Goal: Transaction & Acquisition: Subscribe to service/newsletter

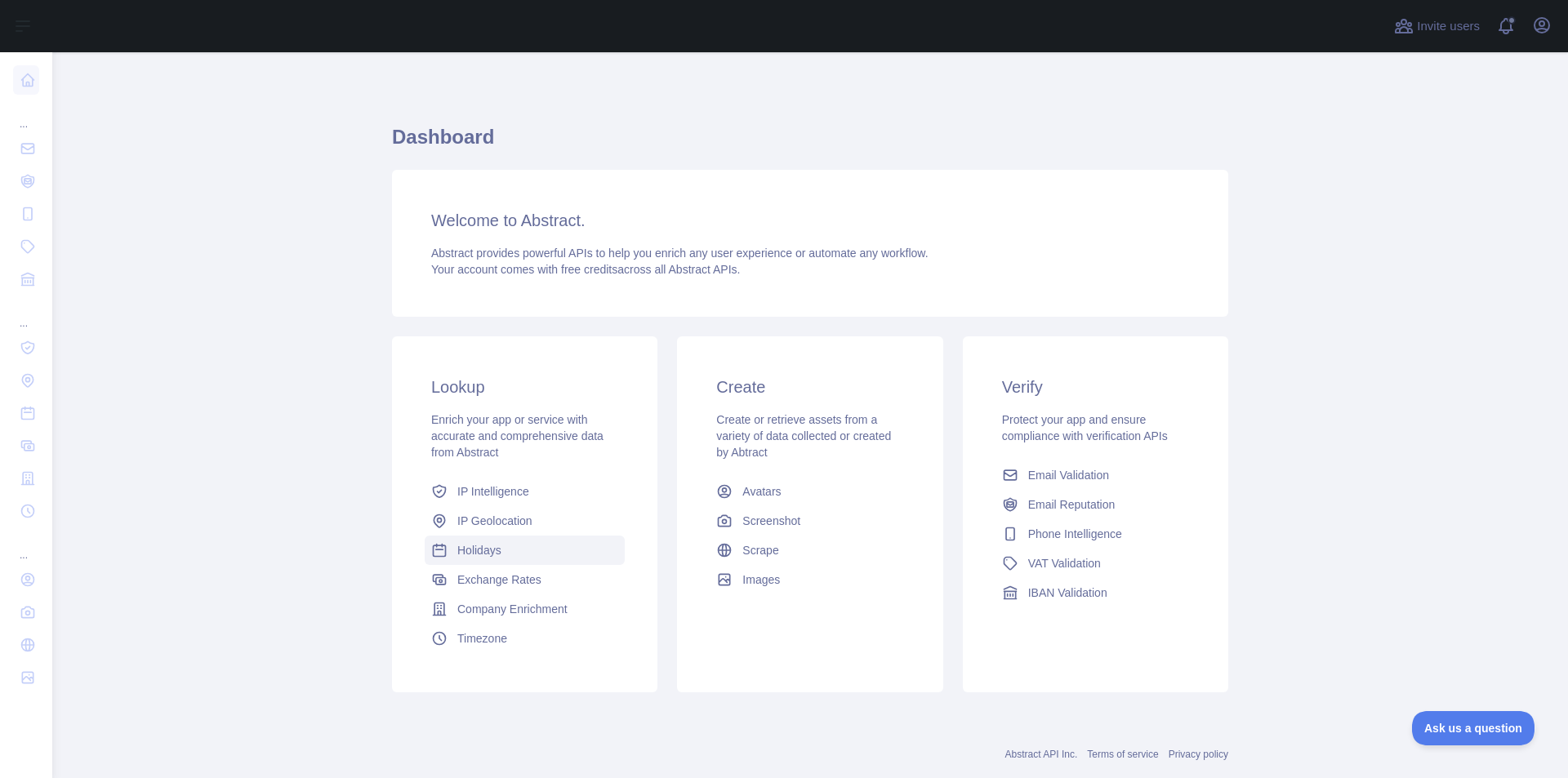
click at [474, 552] on span "Holidays" at bounding box center [479, 550] width 44 height 17
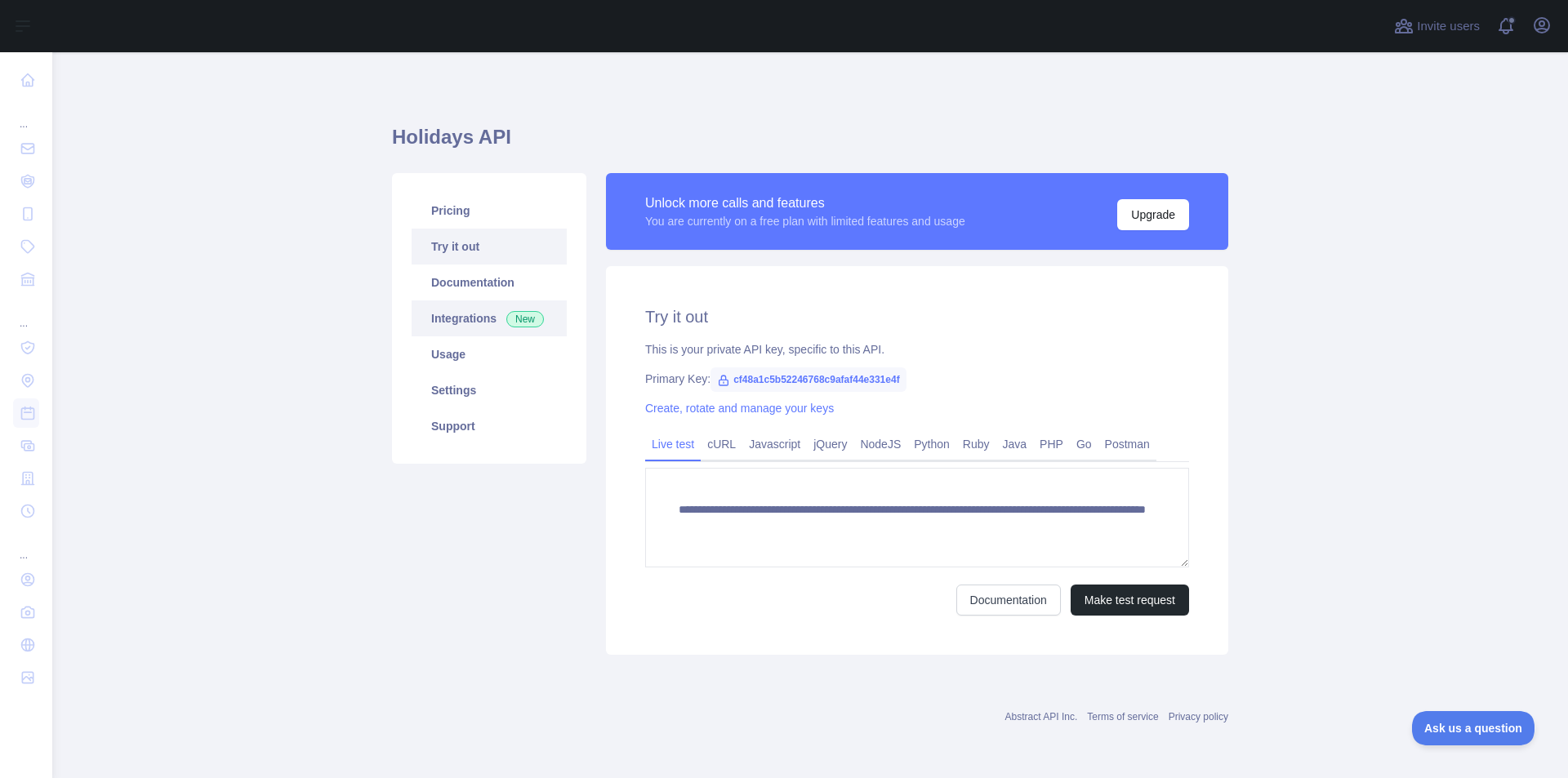
click at [487, 320] on link "Integrations New" at bounding box center [489, 318] width 155 height 36
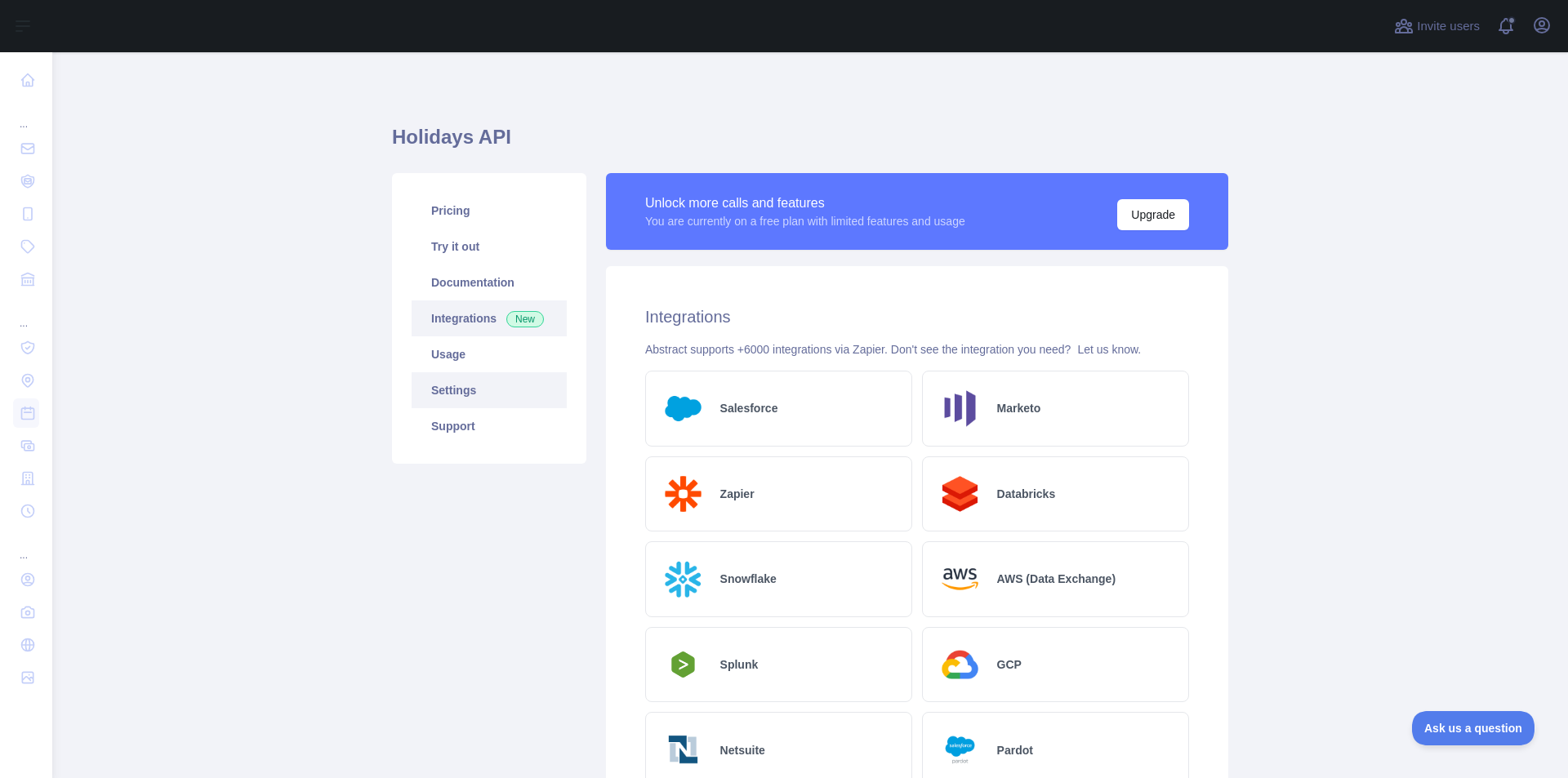
click at [458, 387] on link "Settings" at bounding box center [489, 390] width 155 height 36
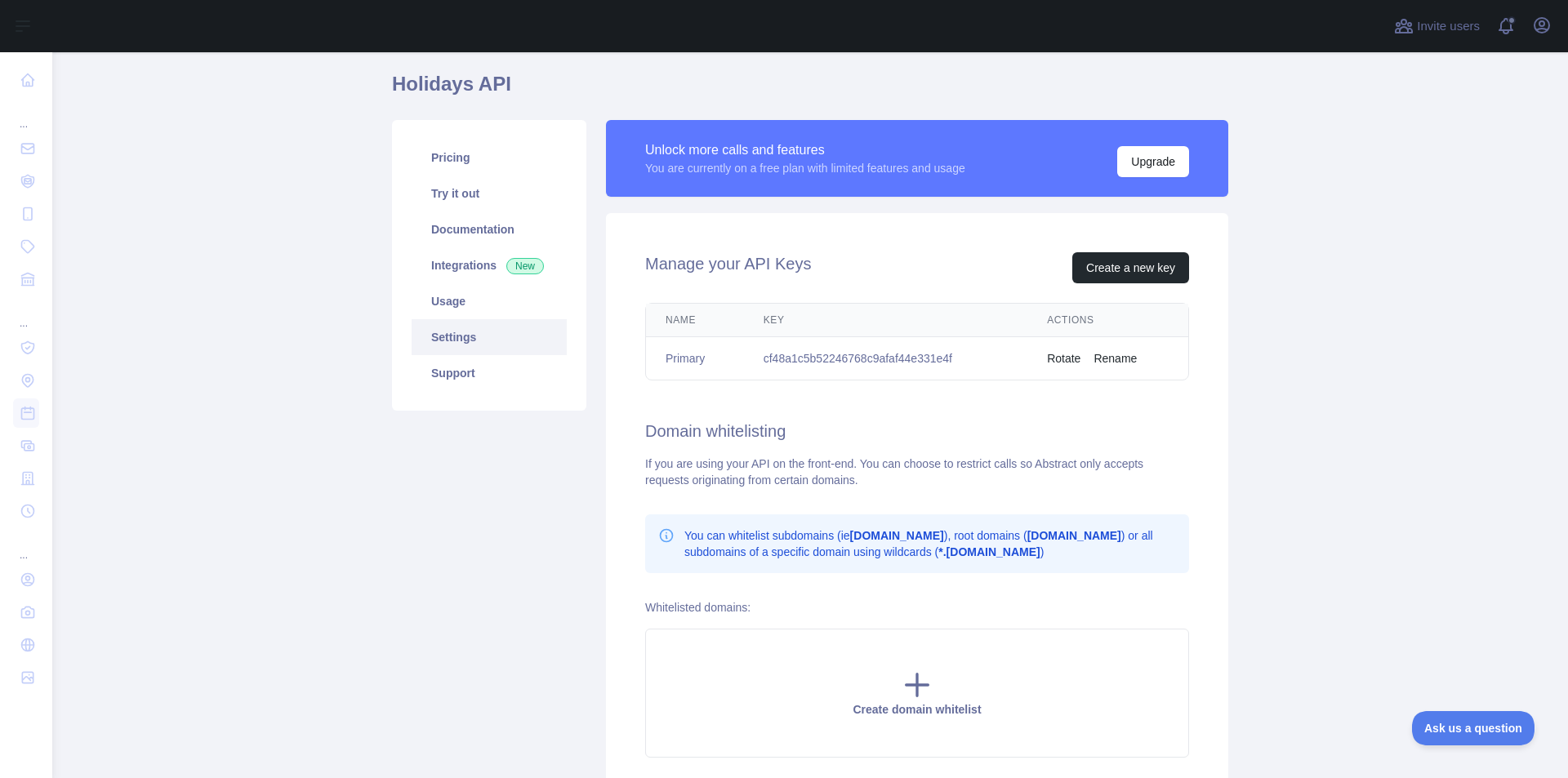
scroll to position [82, 0]
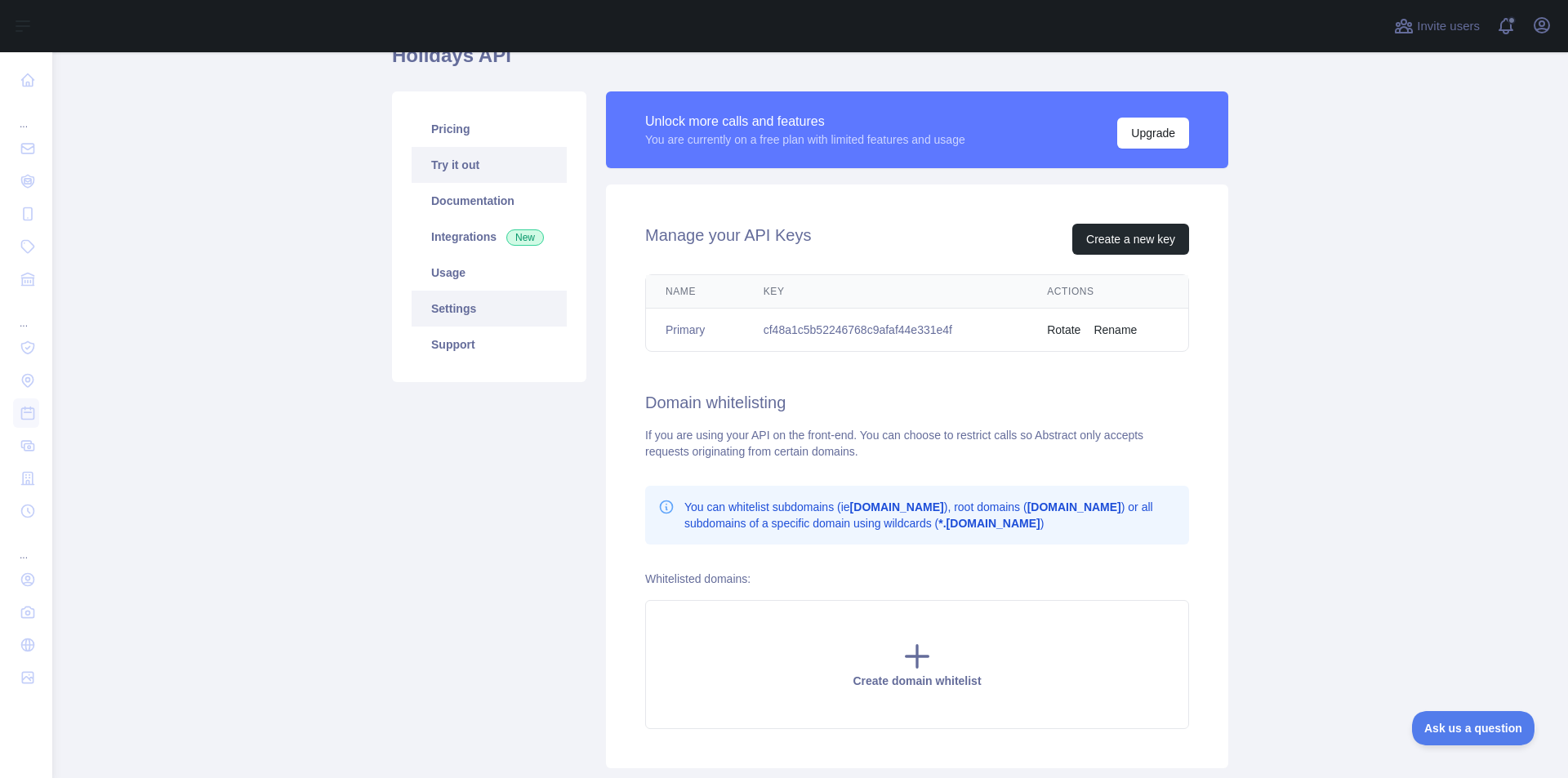
click at [479, 156] on link "Try it out" at bounding box center [489, 164] width 155 height 36
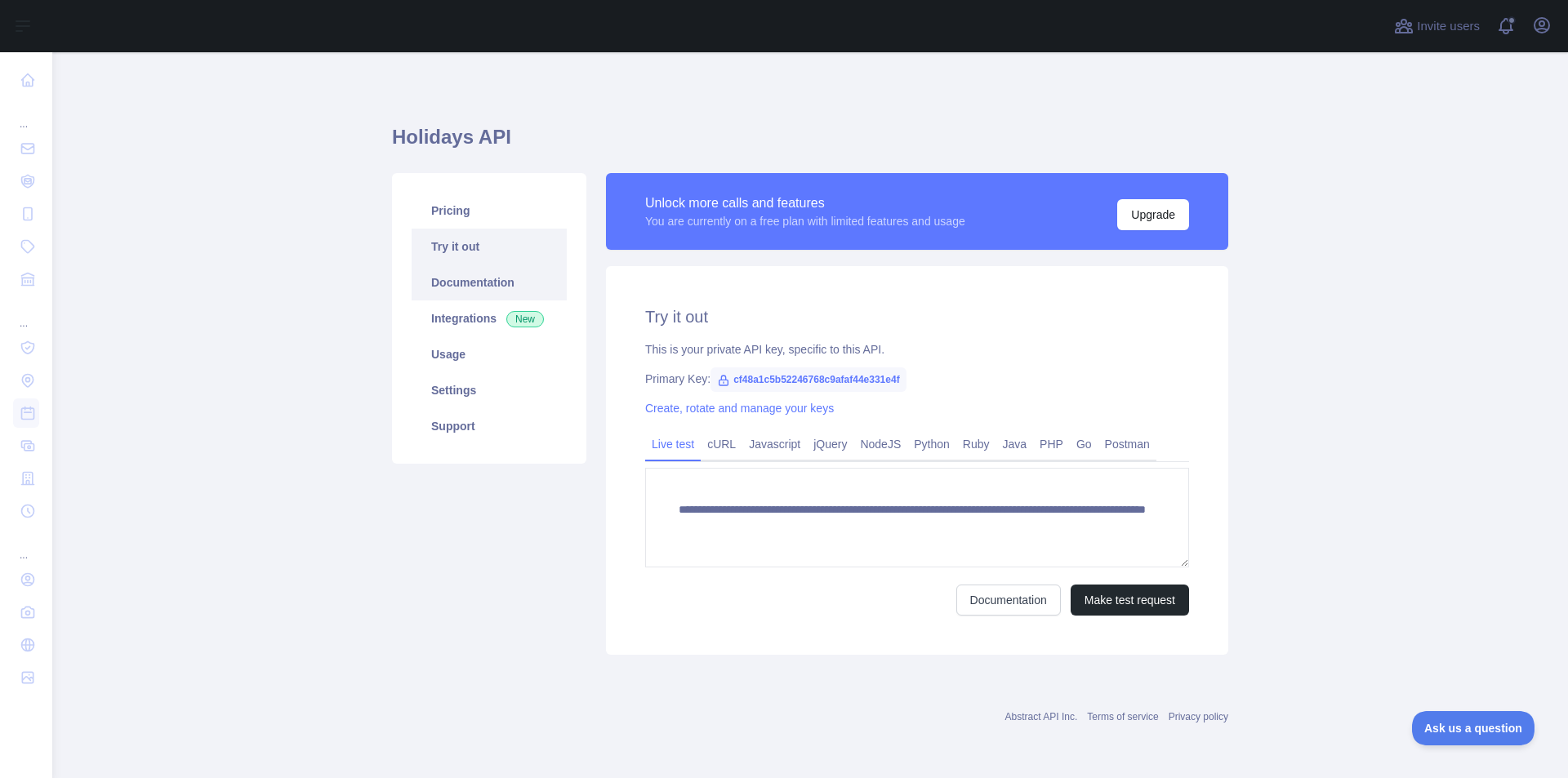
click at [492, 286] on link "Documentation" at bounding box center [489, 282] width 155 height 36
click at [469, 202] on link "Pricing" at bounding box center [489, 210] width 155 height 36
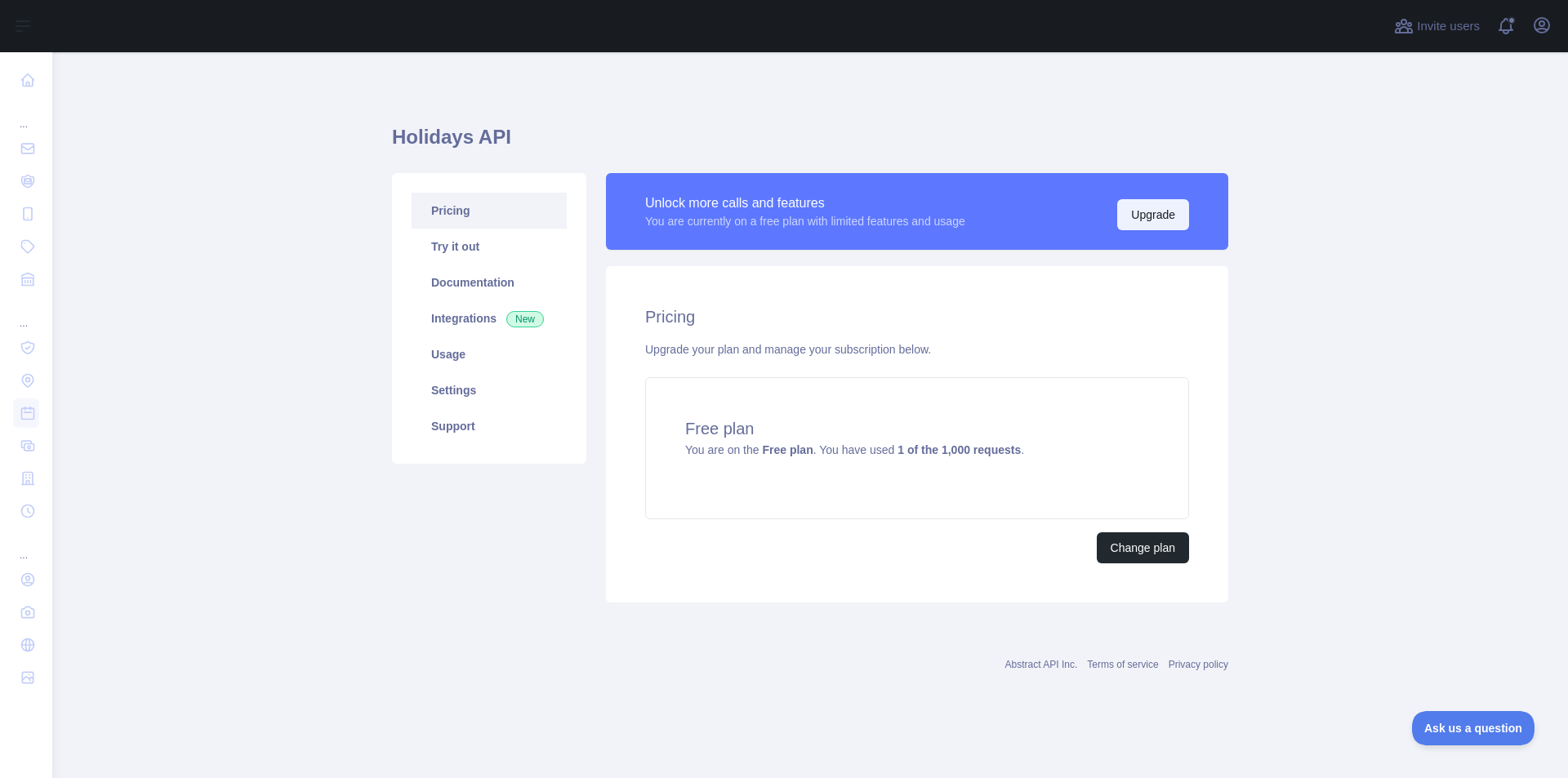
click at [1140, 208] on button "Upgrade" at bounding box center [1154, 215] width 72 height 31
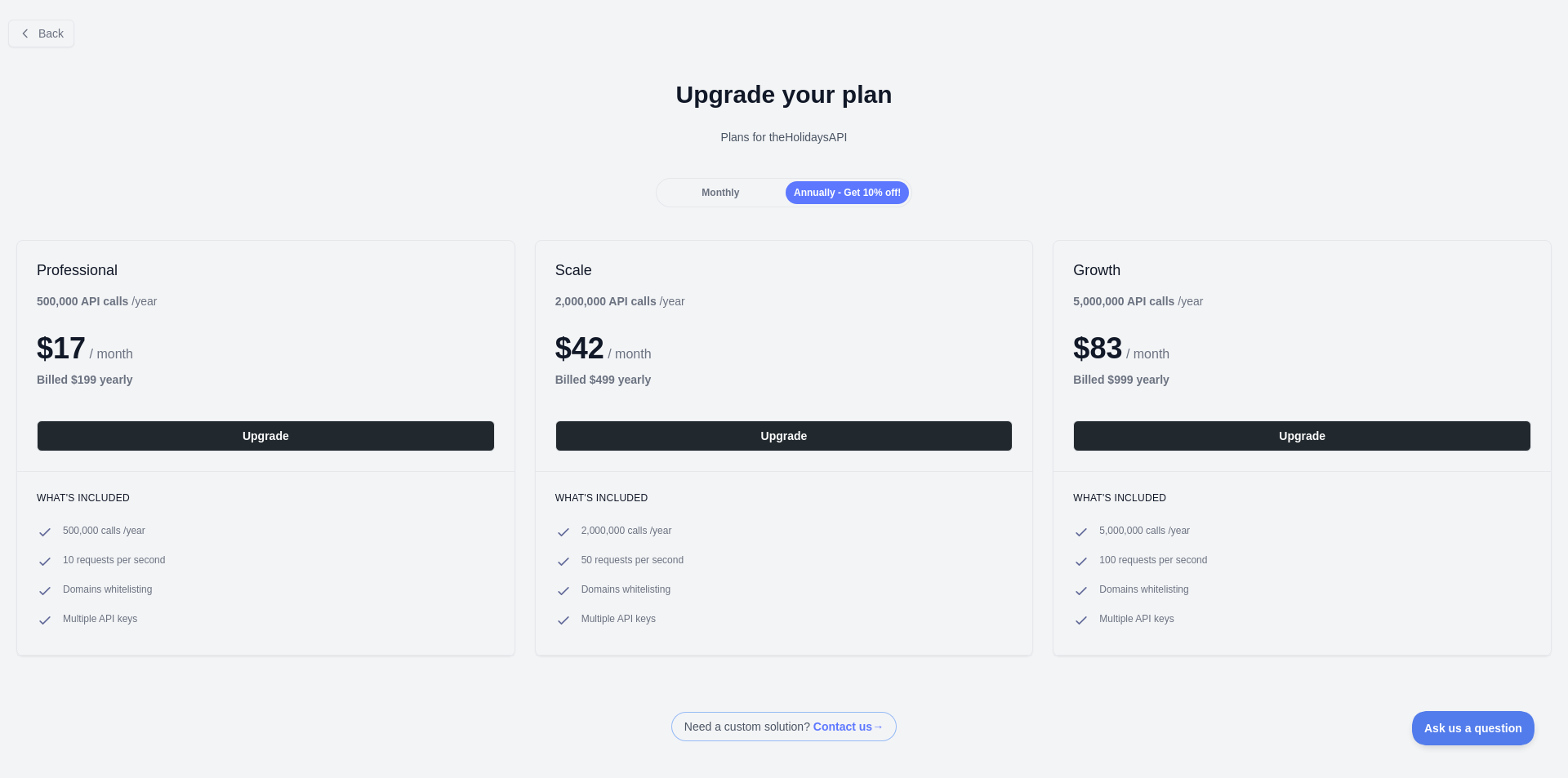
click at [726, 194] on span "Monthly" at bounding box center [720, 193] width 37 height 12
